Goal: Book appointment/travel/reservation

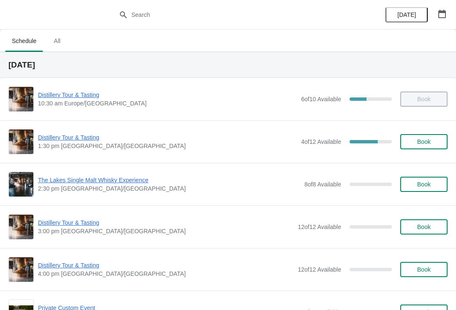
click at [439, 19] on button "button" at bounding box center [441, 13] width 15 height 15
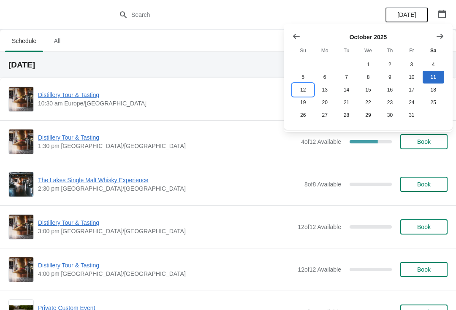
click at [308, 89] on button "12" at bounding box center [303, 90] width 22 height 13
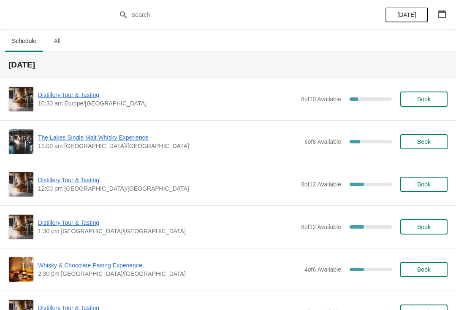
click at [442, 18] on button "button" at bounding box center [441, 13] width 15 height 15
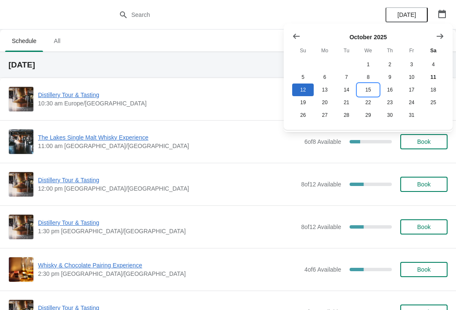
click at [369, 90] on button "15" at bounding box center [368, 90] width 22 height 13
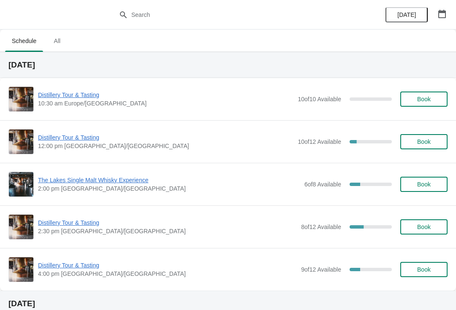
click at [426, 184] on span "Book" at bounding box center [424, 184] width 14 height 7
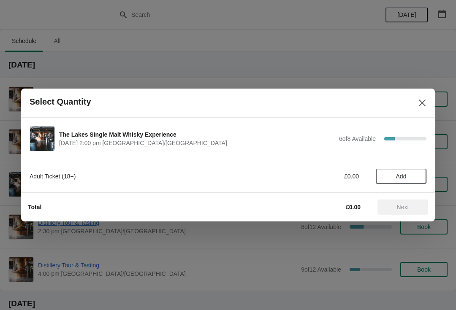
click at [404, 173] on span "Add" at bounding box center [401, 176] width 11 height 7
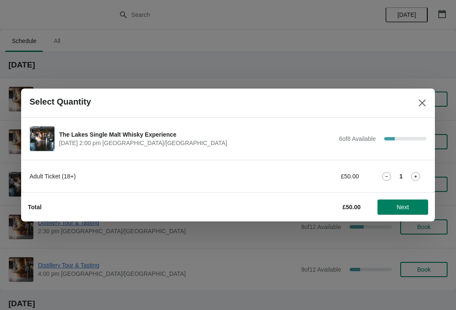
click at [415, 179] on icon at bounding box center [415, 176] width 9 height 9
click at [404, 205] on span "Next" at bounding box center [403, 207] width 12 height 7
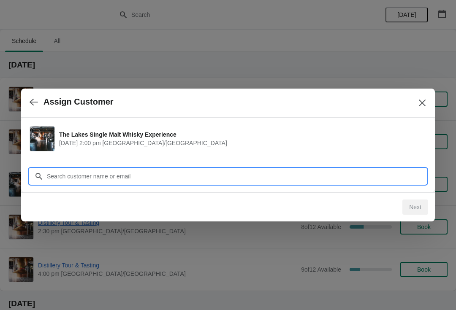
click at [179, 175] on input "Customer" at bounding box center [236, 176] width 380 height 15
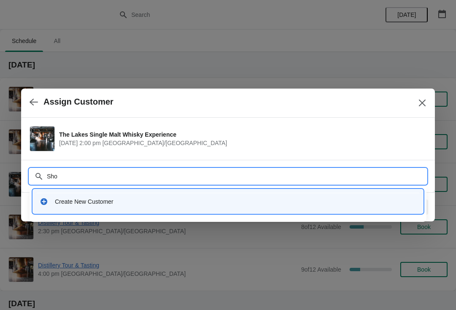
type input "Shop"
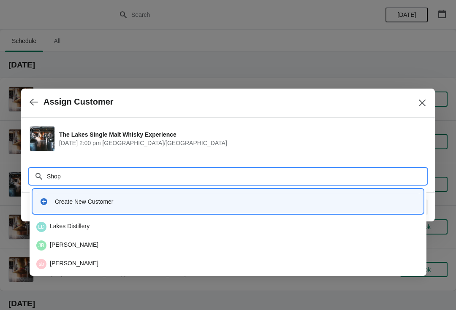
click at [82, 225] on div "LD Lakes Distillery" at bounding box center [227, 227] width 383 height 10
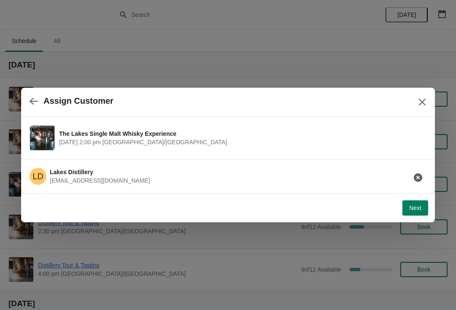
click at [410, 209] on span "Next" at bounding box center [415, 208] width 12 height 7
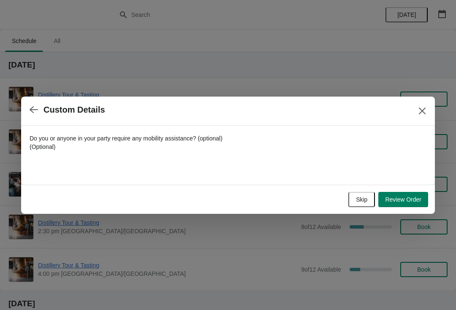
click at [401, 198] on span "Review Order" at bounding box center [403, 199] width 36 height 7
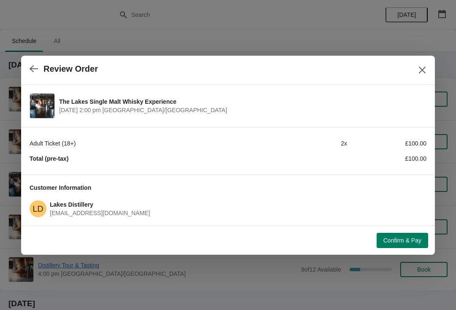
click at [34, 64] on button "button" at bounding box center [33, 69] width 15 height 16
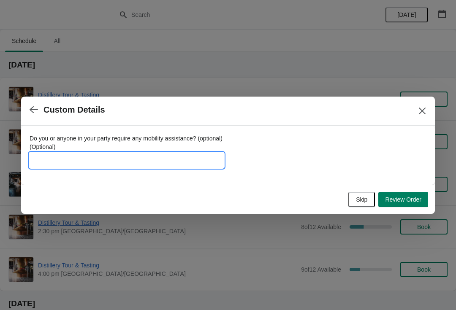
click at [129, 156] on input "Do you or anyone in your party require any mobility assistance? (optional) (Opt…" at bounding box center [127, 160] width 194 height 15
type input "Kni"
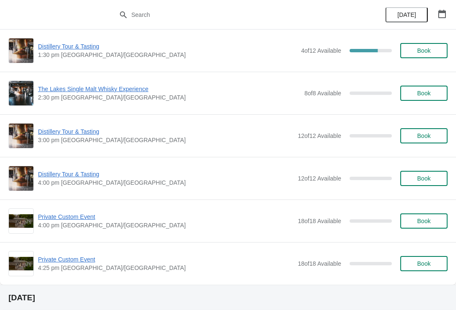
scroll to position [92, 0]
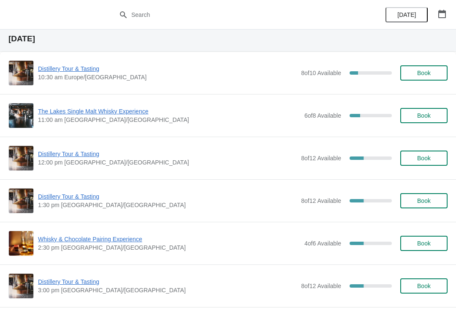
scroll to position [351, 0]
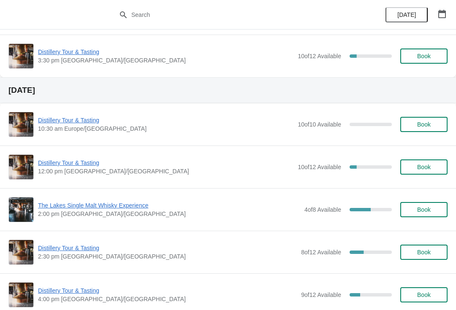
scroll to position [1019, 0]
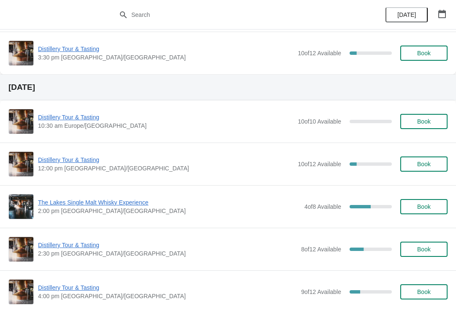
click at [78, 200] on span "The Lakes Single Malt Whisky Experience" at bounding box center [169, 202] width 262 height 8
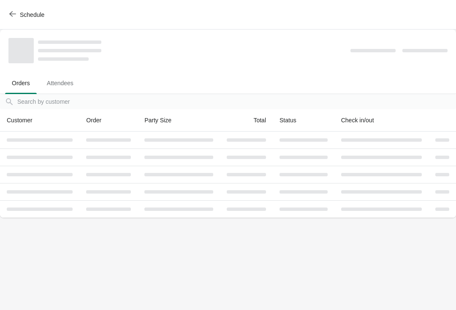
scroll to position [0, 0]
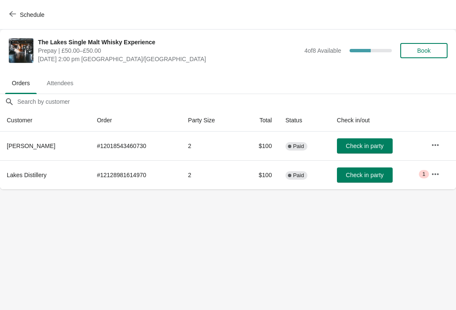
click at [427, 181] on td "Critical 1" at bounding box center [440, 174] width 32 height 29
click at [427, 174] on span "Critical 1" at bounding box center [424, 174] width 10 height 8
click at [428, 179] on button "button" at bounding box center [435, 174] width 15 height 15
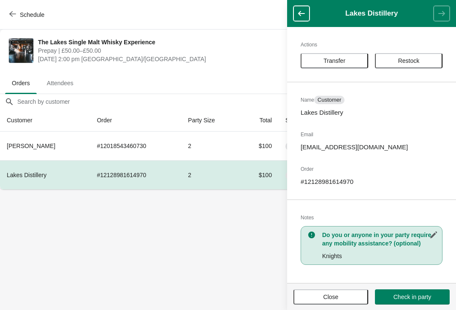
click at [325, 304] on button "Close" at bounding box center [330, 297] width 75 height 15
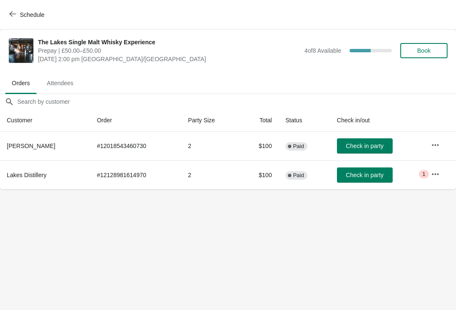
click at [438, 169] on button "button" at bounding box center [435, 174] width 15 height 15
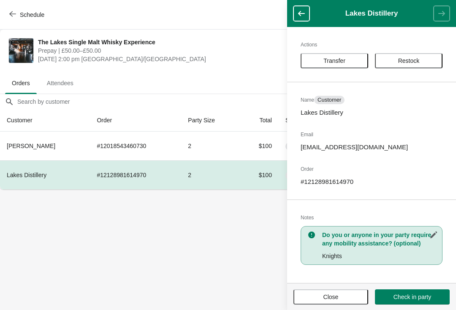
click at [347, 55] on button "Transfer" at bounding box center [335, 60] width 68 height 15
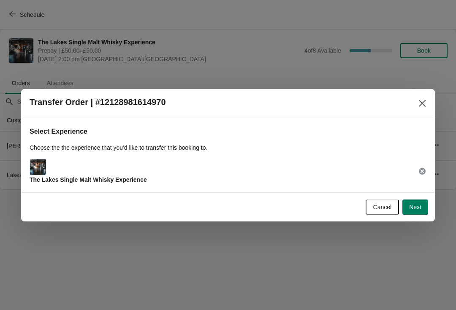
click at [131, 168] on div "The Lakes Single Malt Whisky Experience" at bounding box center [88, 171] width 117 height 25
click at [417, 205] on span "Next" at bounding box center [415, 207] width 12 height 7
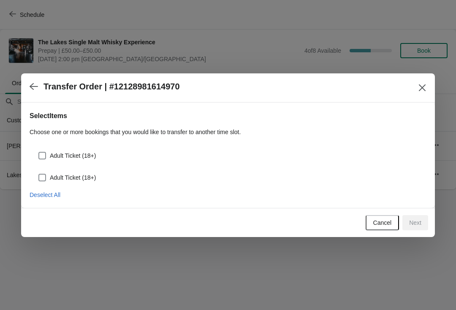
click at [48, 154] on label "Adult Ticket (18+)" at bounding box center [67, 156] width 58 height 12
click at [39, 152] on input "Adult Ticket (18+)" at bounding box center [38, 152] width 0 height 0
checkbox input "true"
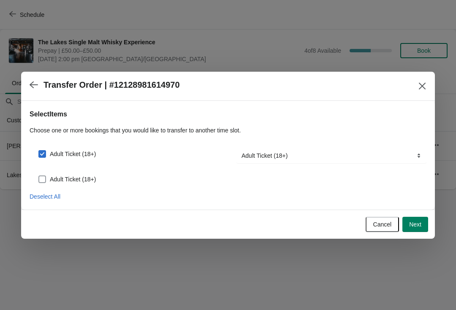
click at [46, 175] on span at bounding box center [42, 179] width 8 height 8
click at [39, 176] on input "Adult Ticket (18+)" at bounding box center [38, 176] width 0 height 0
checkbox input "true"
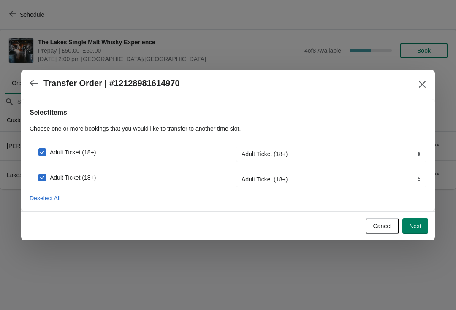
click at [415, 227] on span "Next" at bounding box center [415, 226] width 12 height 7
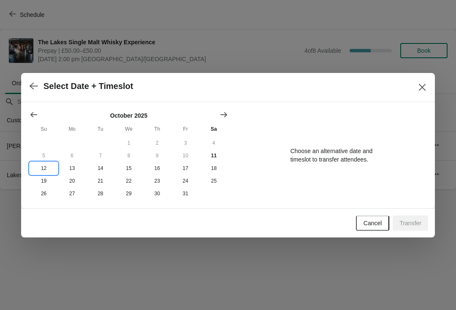
click at [42, 165] on button "12" at bounding box center [44, 168] width 28 height 13
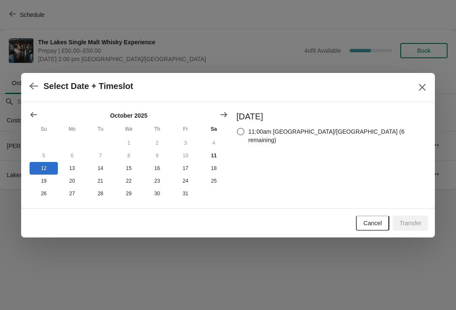
click at [267, 123] on div "[DATE] 11:00am [GEOGRAPHIC_DATA]/[GEOGRAPHIC_DATA] (6 remaining)" at bounding box center [327, 155] width 198 height 89
click at [244, 130] on span at bounding box center [241, 132] width 8 height 8
click at [237, 128] on input "11:00am [GEOGRAPHIC_DATA]/[GEOGRAPHIC_DATA] (6 remaining)" at bounding box center [237, 128] width 0 height 0
radio input "true"
click at [403, 223] on span "Transfer" at bounding box center [410, 223] width 22 height 7
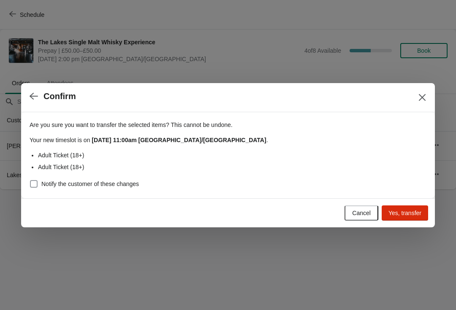
click at [41, 181] on span "Notify the customer of these changes" at bounding box center [90, 184] width 98 height 8
click at [30, 181] on input "Notify the customer of these changes" at bounding box center [30, 180] width 0 height 0
checkbox input "true"
click at [404, 211] on span "Yes, transfer" at bounding box center [404, 213] width 33 height 7
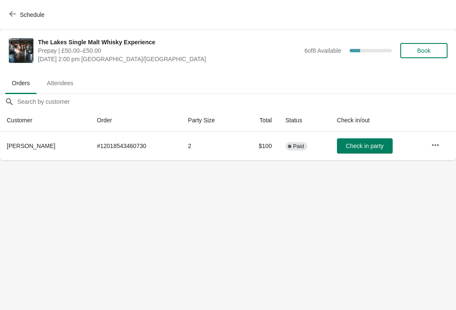
click at [7, 13] on button "Schedule" at bounding box center [27, 14] width 47 height 15
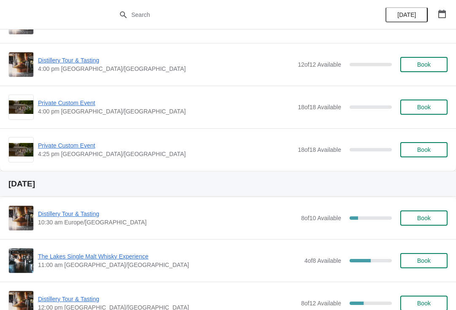
scroll to position [263, 0]
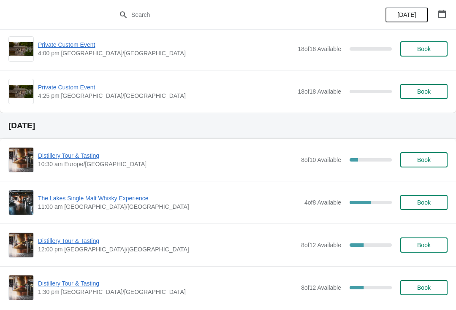
click at [97, 198] on span "The Lakes Single Malt Whisky Experience" at bounding box center [169, 198] width 262 height 8
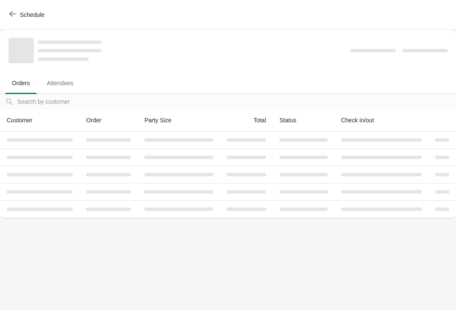
scroll to position [0, 0]
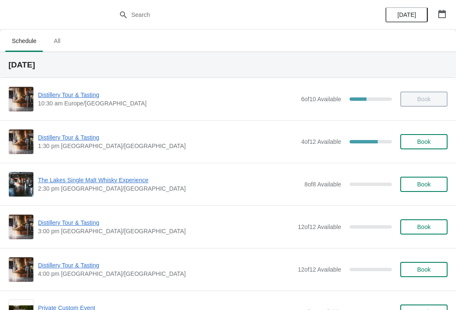
scroll to position [-5, 0]
click at [62, 135] on span "Distillery Tour & Tasting" at bounding box center [167, 137] width 259 height 8
